Goal: Task Accomplishment & Management: Use online tool/utility

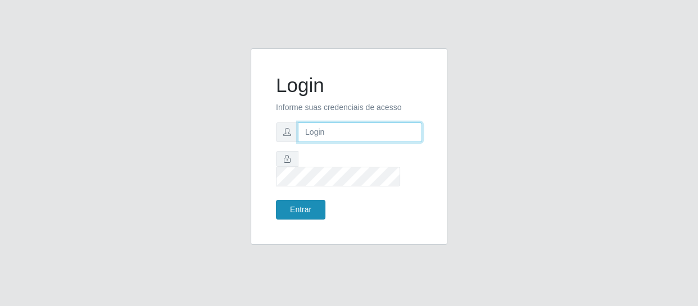
type input "[EMAIL_ADDRESS][DOMAIN_NAME]"
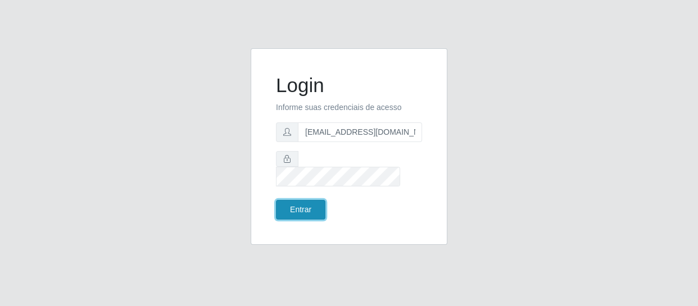
click at [302, 201] on button "Entrar" at bounding box center [300, 210] width 49 height 20
click at [304, 200] on button "Entrar" at bounding box center [300, 210] width 49 height 20
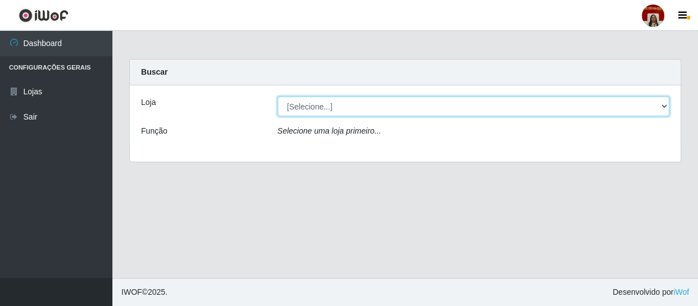
click at [380, 116] on select "[Selecione...] Mar Vermelho - Loja 04" at bounding box center [474, 107] width 392 height 20
select select "251"
click at [278, 97] on select "[Selecione...] Mar Vermelho - Loja 04" at bounding box center [474, 107] width 392 height 20
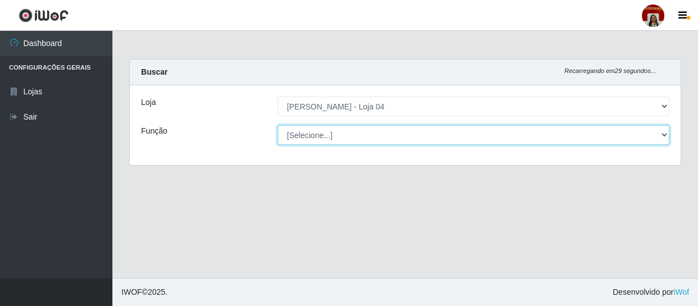
click at [345, 140] on select "[Selecione...] ASG ASG + ASG ++ Auxiliar de Depósito Auxiliar de Depósito + Aux…" at bounding box center [474, 135] width 392 height 20
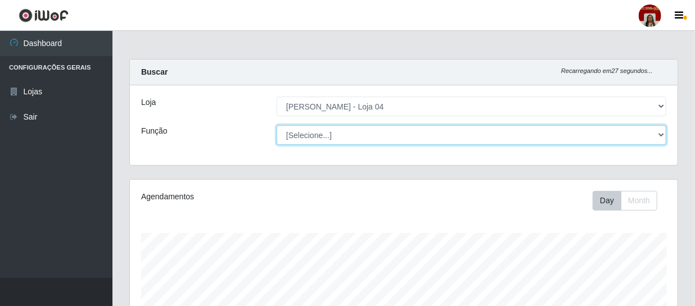
scroll to position [233, 547]
select select "1"
click at [277, 125] on select "[Selecione...] ASG ASG + ASG ++ Auxiliar de Depósito Auxiliar de Depósito + Aux…" at bounding box center [471, 135] width 389 height 20
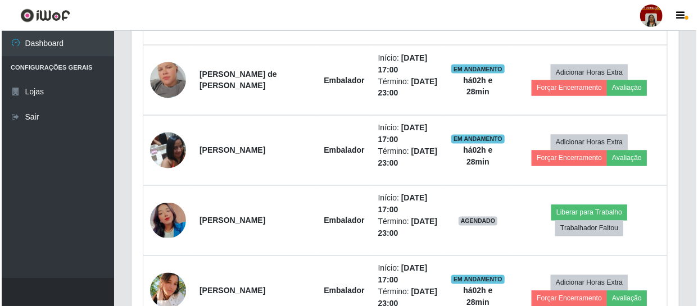
scroll to position [941, 0]
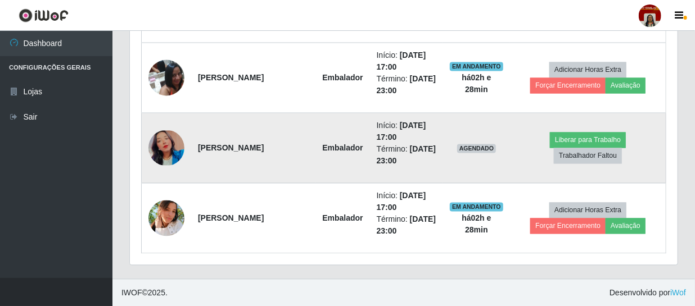
click at [161, 145] on img at bounding box center [166, 148] width 36 height 35
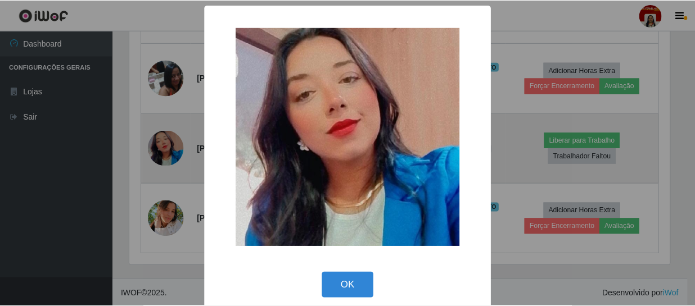
scroll to position [233, 542]
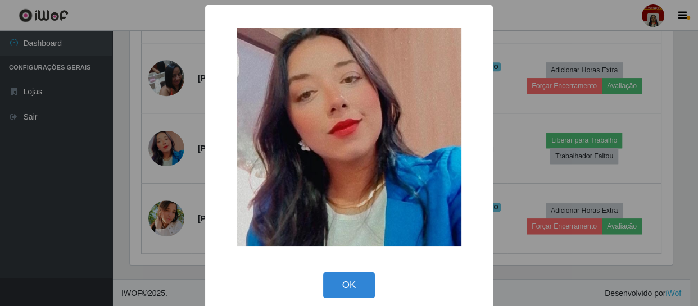
click at [72, 124] on div "× OK Cancel" at bounding box center [349, 153] width 698 height 306
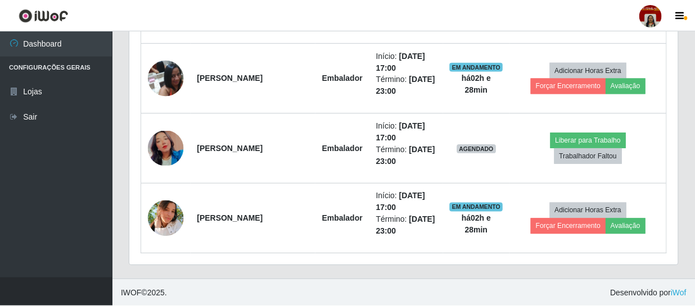
scroll to position [233, 547]
